Goal: Task Accomplishment & Management: Use online tool/utility

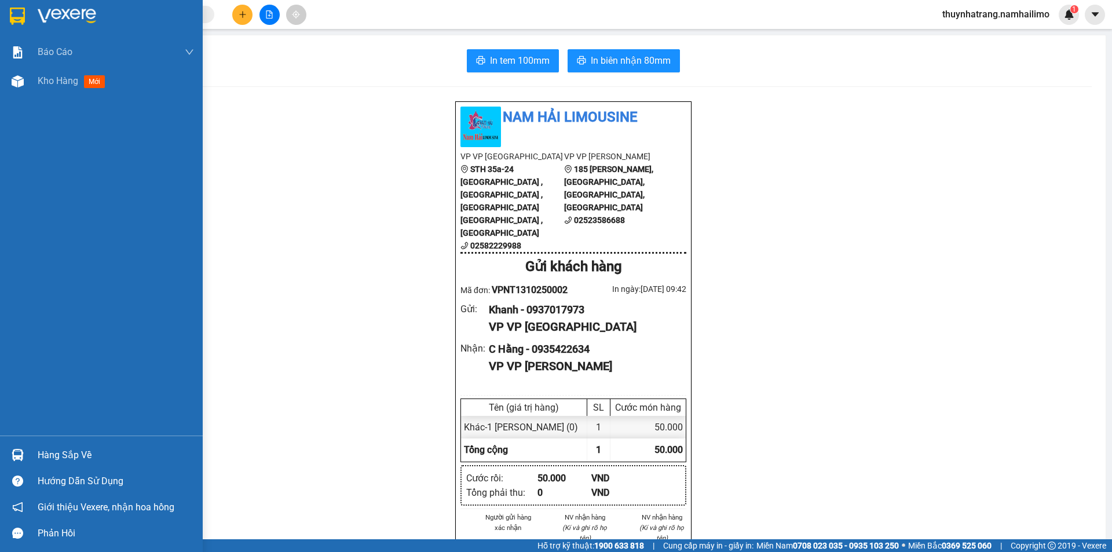
click at [63, 10] on img at bounding box center [67, 16] width 58 height 17
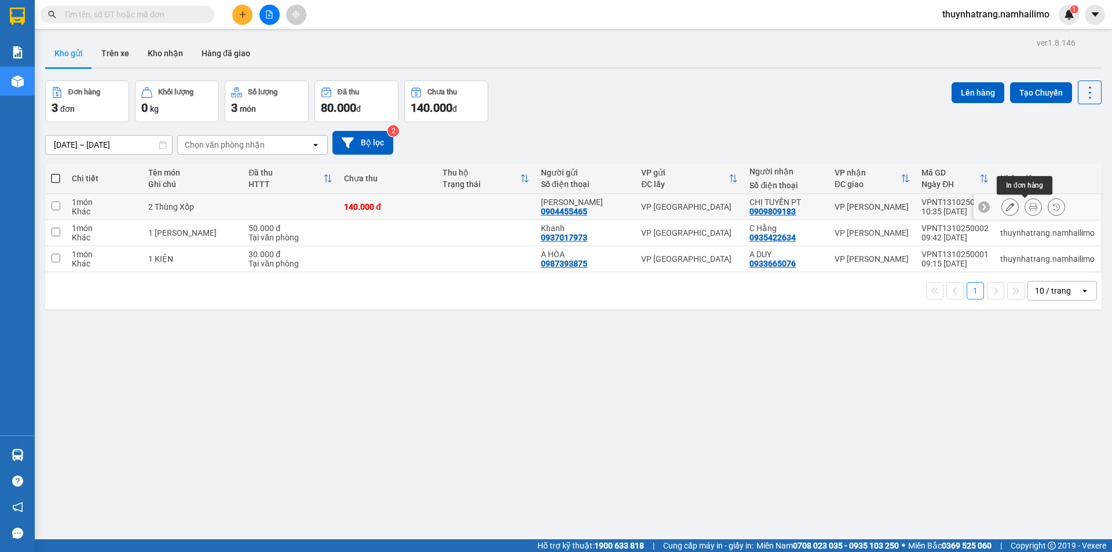
click at [1029, 207] on icon at bounding box center [1033, 207] width 8 height 8
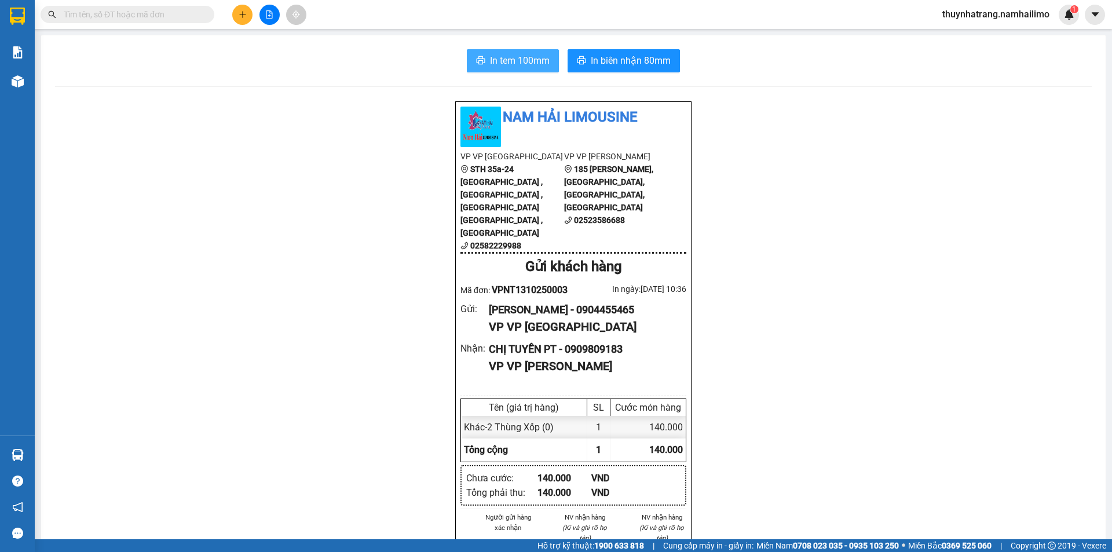
click at [509, 60] on span "In tem 100mm" at bounding box center [520, 60] width 60 height 14
click at [527, 65] on span "In tem 100mm" at bounding box center [520, 60] width 60 height 14
